Goal: Transaction & Acquisition: Obtain resource

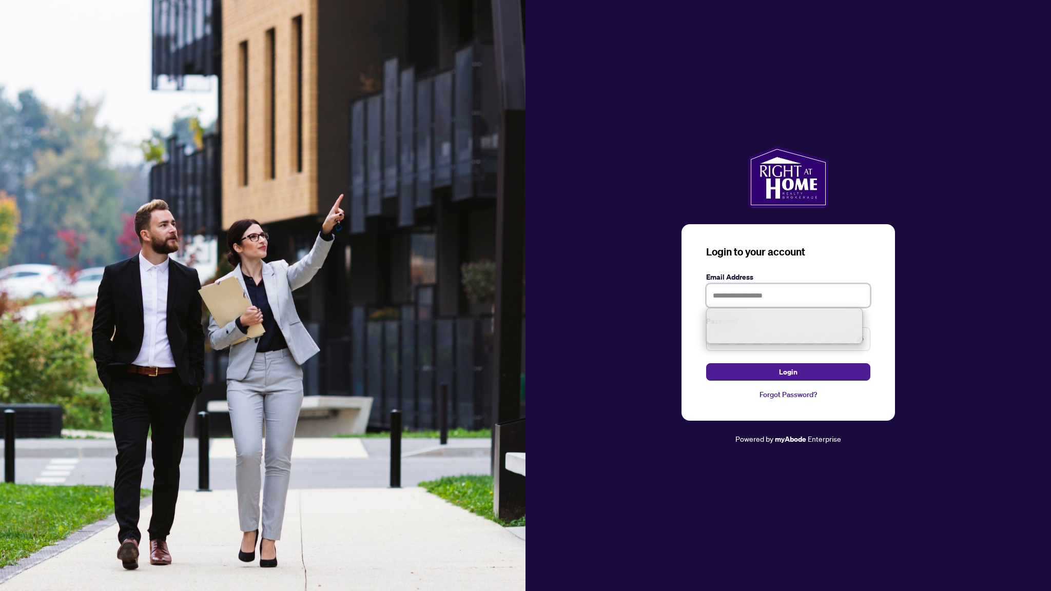
click at [732, 293] on input "text" at bounding box center [788, 296] width 164 height 24
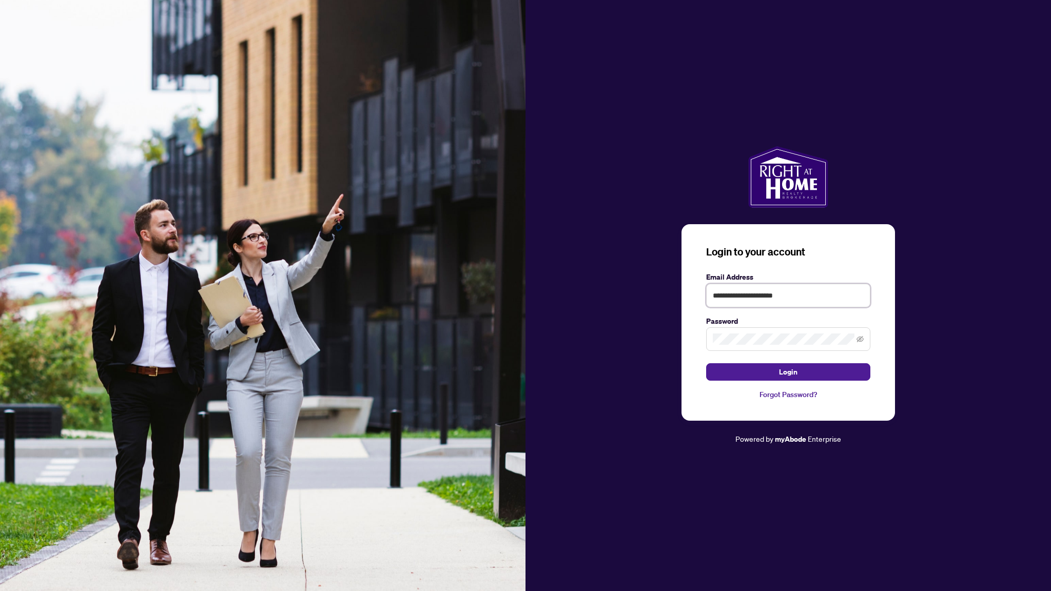
type input "**********"
click at [706, 363] on button "Login" at bounding box center [788, 371] width 164 height 17
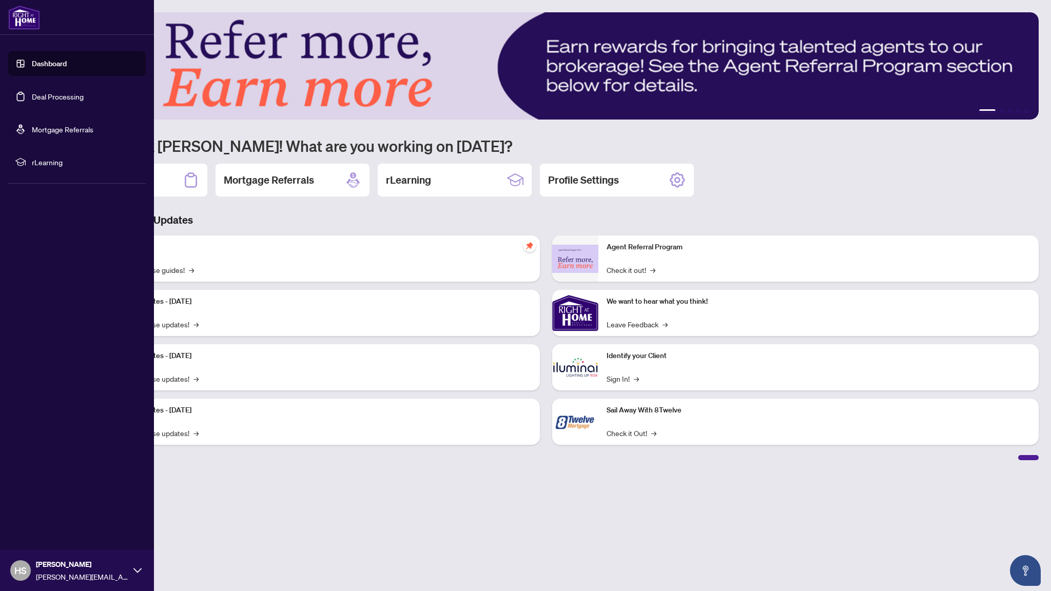
click at [32, 95] on link "Deal Processing" at bounding box center [58, 96] width 52 height 9
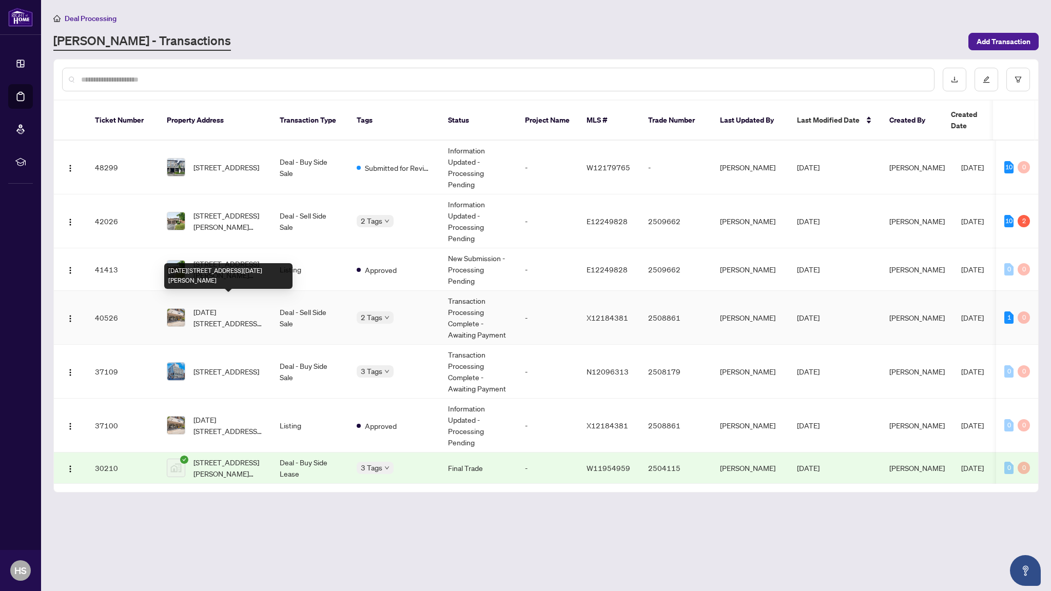
click at [240, 314] on span "[DATE][STREET_ADDRESS][DATE][PERSON_NAME]" at bounding box center [228, 317] width 70 height 23
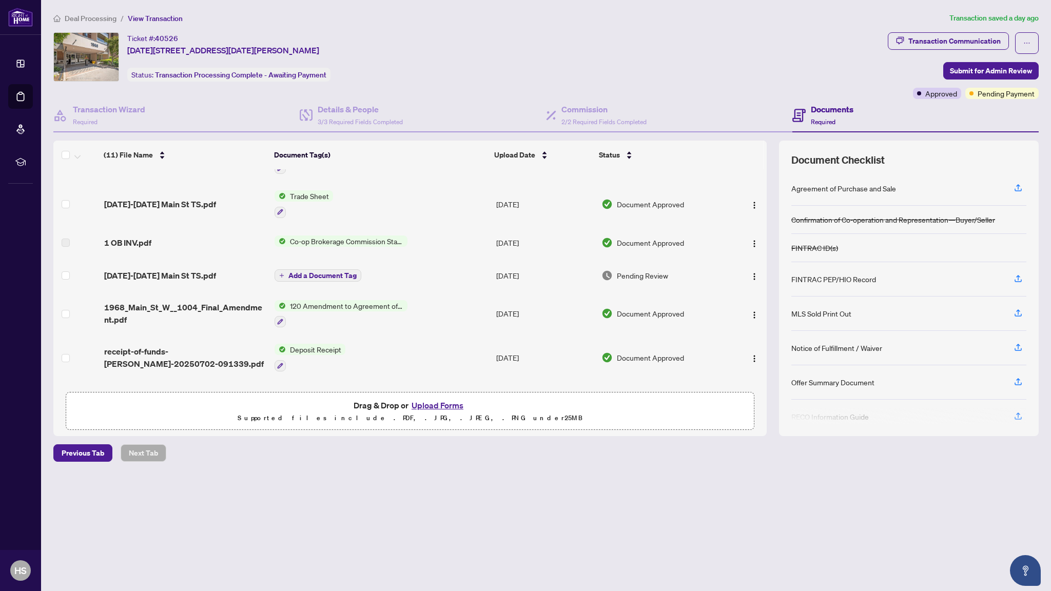
scroll to position [32, 0]
click at [751, 314] on img "button" at bounding box center [754, 314] width 8 height 8
click at [758, 366] on span "Download" at bounding box center [800, 365] width 98 height 11
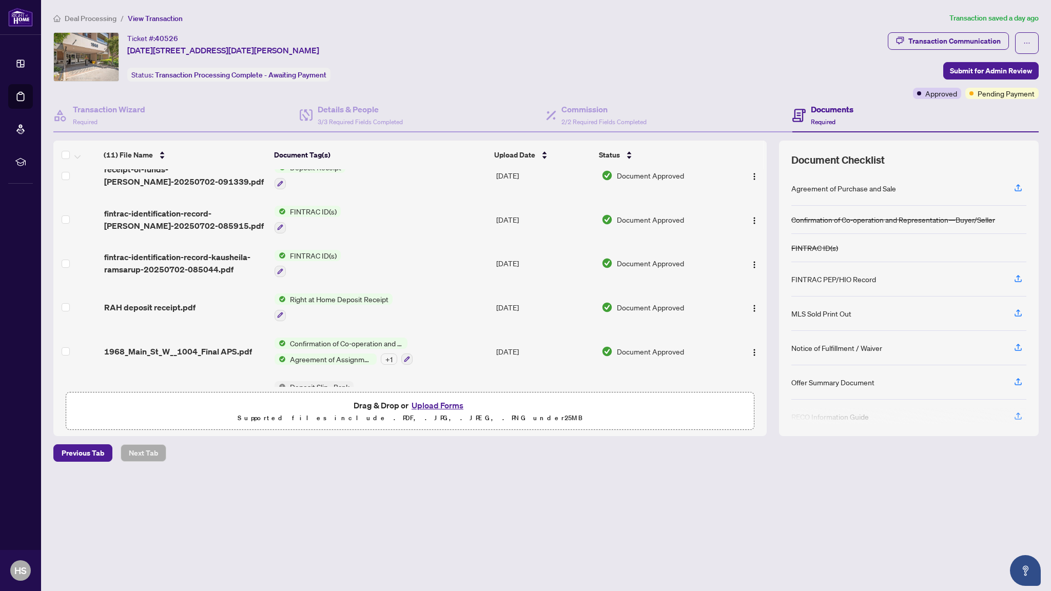
scroll to position [214, 0]
click at [750, 306] on img "button" at bounding box center [754, 307] width 8 height 8
click at [761, 361] on span "Download" at bounding box center [800, 358] width 98 height 11
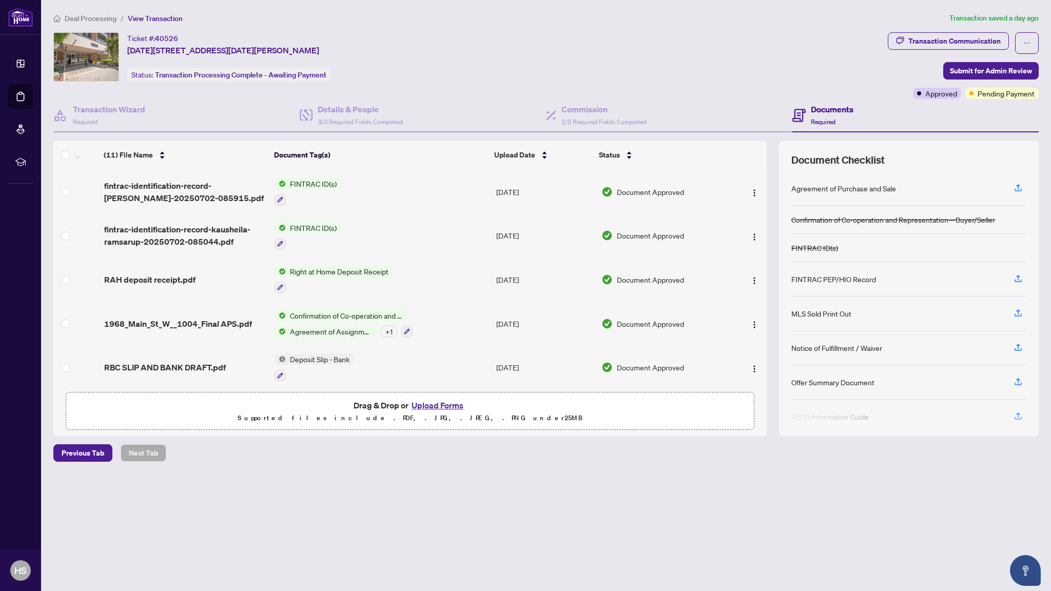
scroll to position [245, 0]
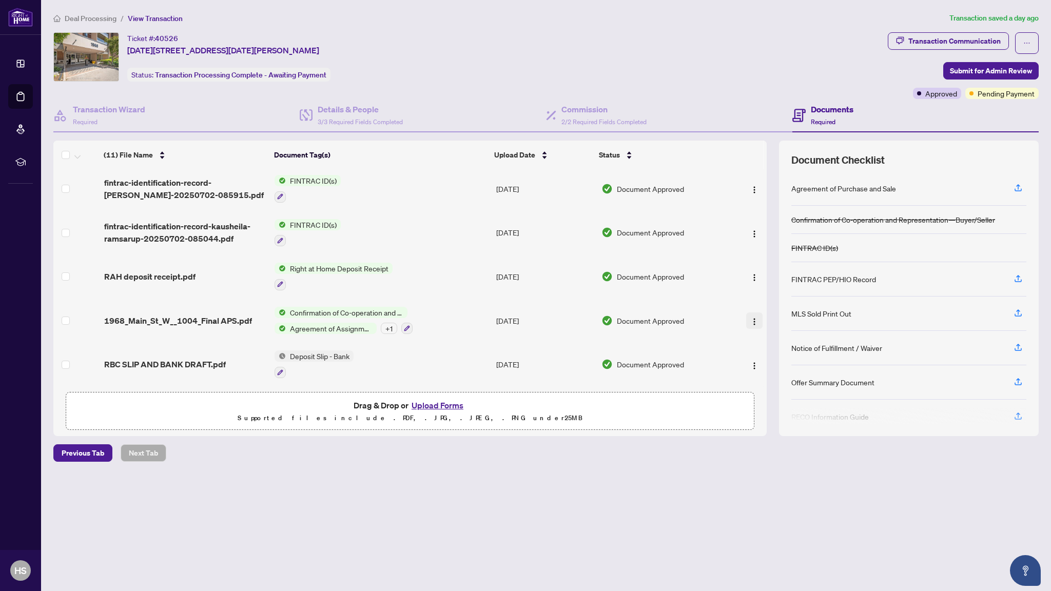
click at [751, 321] on img "button" at bounding box center [754, 322] width 8 height 8
click at [773, 370] on span "Download" at bounding box center [800, 371] width 98 height 11
